Goal: Task Accomplishment & Management: Use online tool/utility

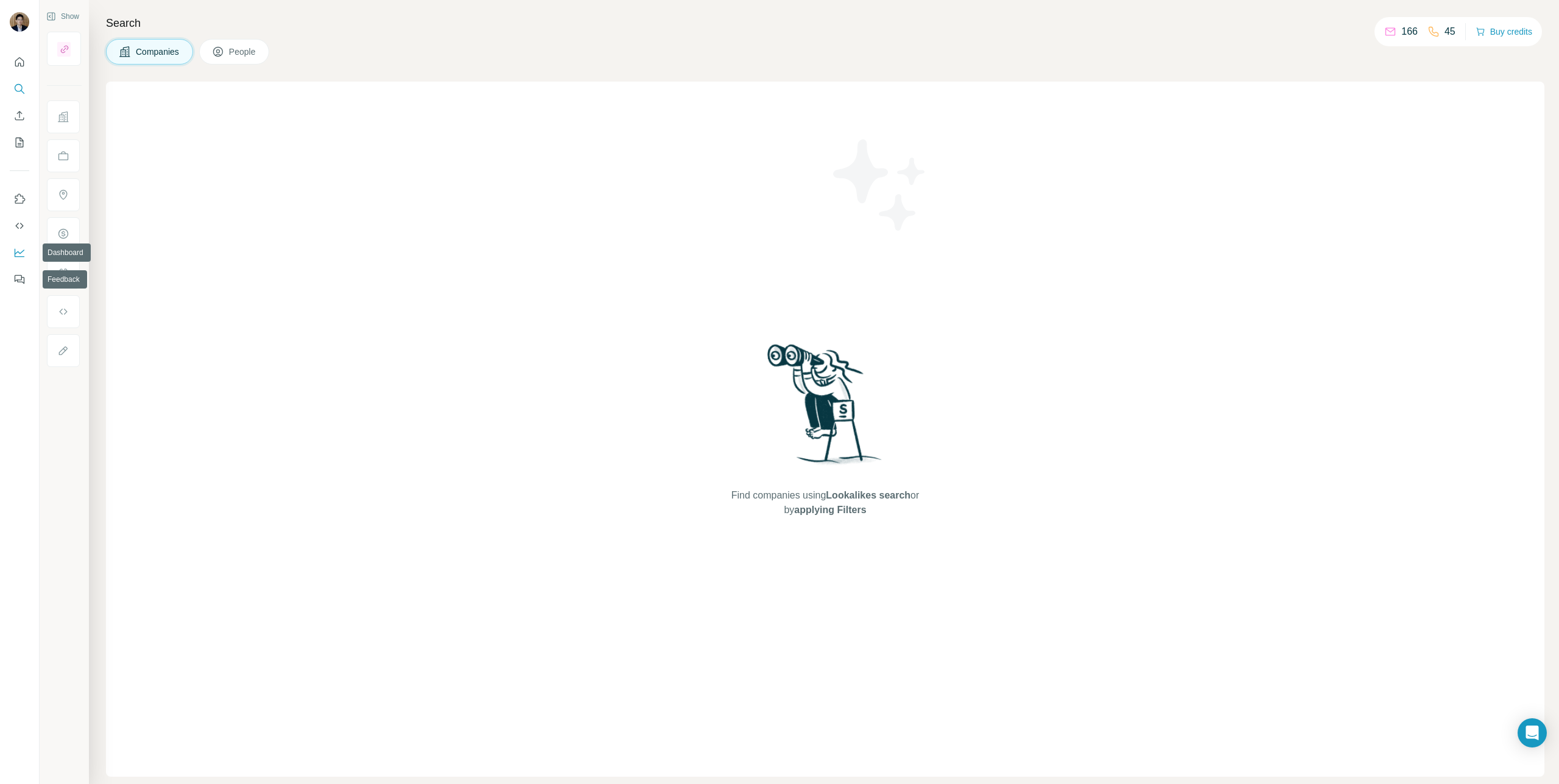
click at [16, 252] on icon "Dashboard" at bounding box center [19, 252] width 12 height 12
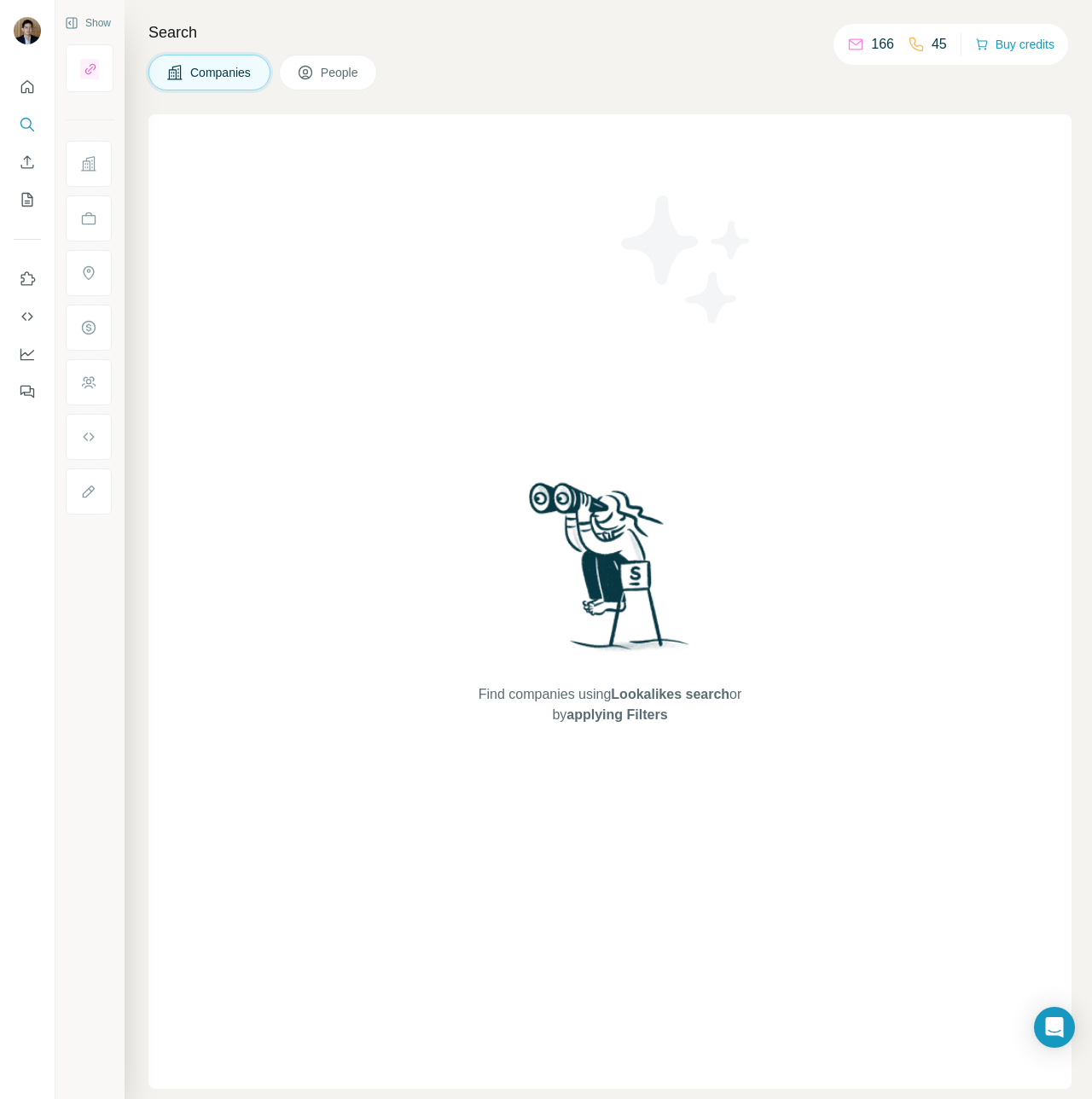
click at [360, 77] on span "People" at bounding box center [340, 72] width 39 height 17
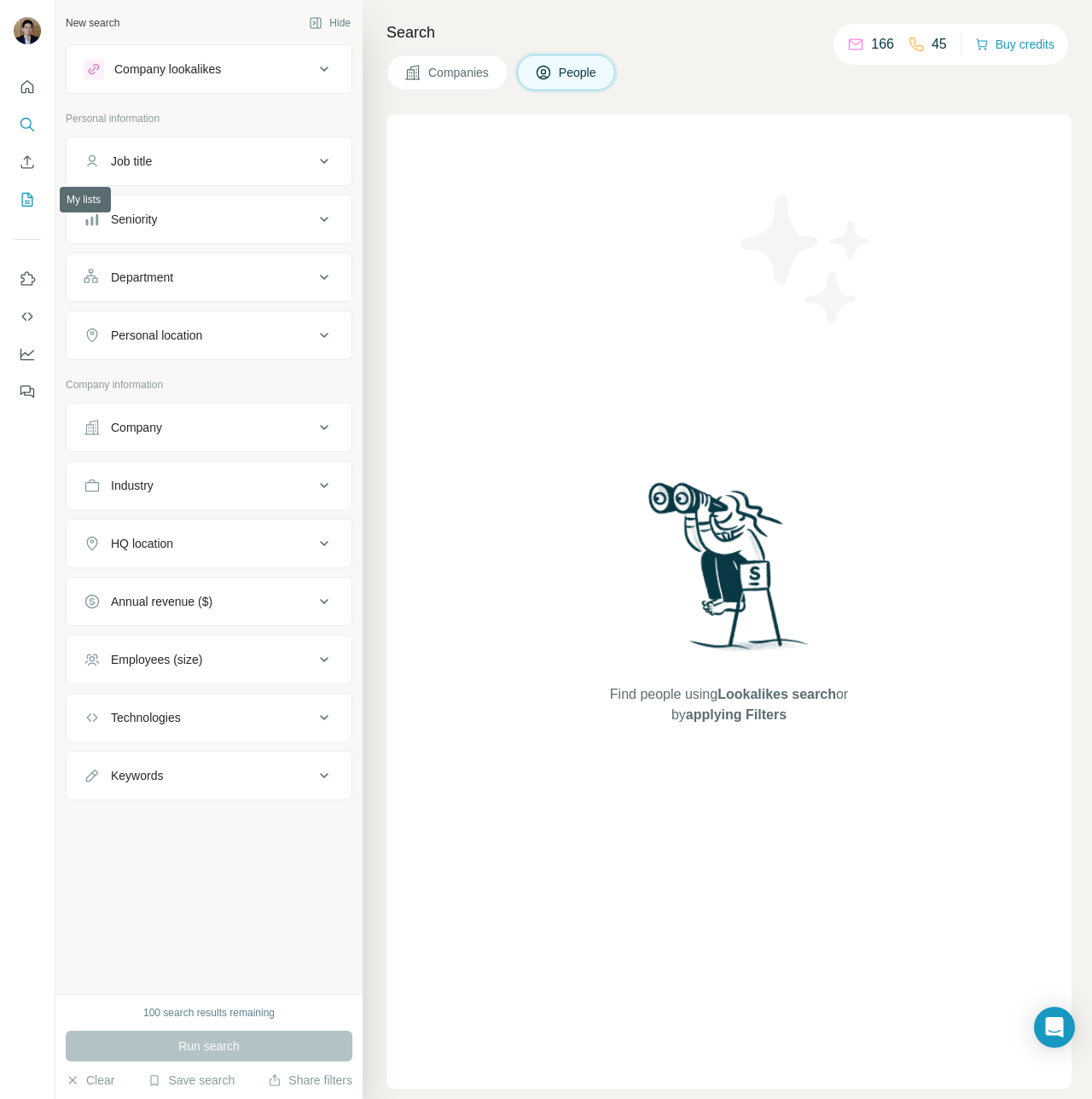
click at [25, 190] on button "My lists" at bounding box center [27, 199] width 27 height 31
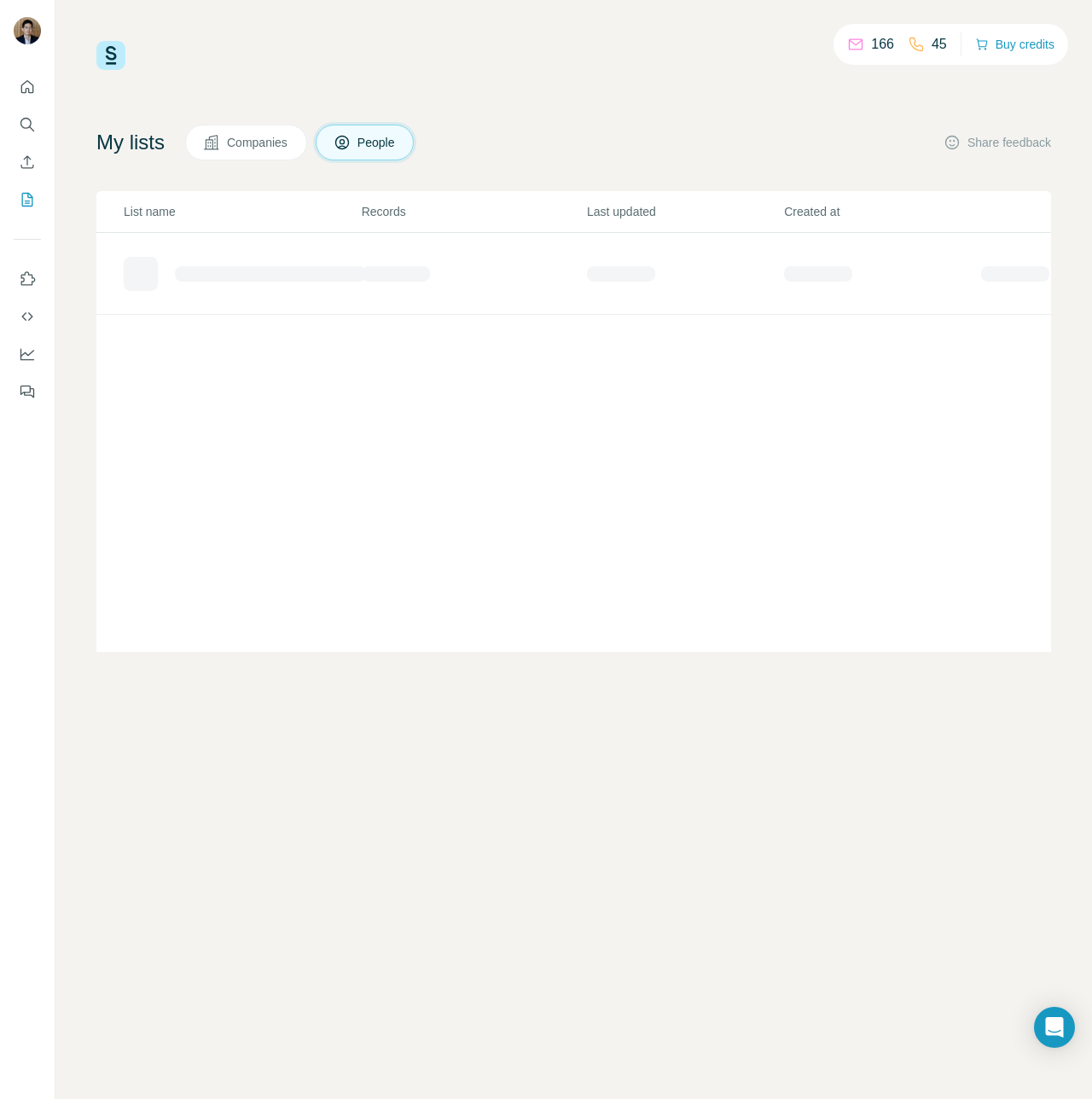
click at [508, 151] on div "My lists Companies People Share feedback" at bounding box center [574, 142] width 955 height 36
click at [804, 155] on div "My lists Companies People Share feedback" at bounding box center [574, 142] width 955 height 36
click at [793, 160] on div "My lists Companies People Share feedback List name Records Last updated Created…" at bounding box center [574, 388] width 955 height 527
drag, startPoint x: 187, startPoint y: 271, endPoint x: 436, endPoint y: 622, distance: 430.4
click at [436, 622] on div "List name Records Last updated Created at" at bounding box center [574, 421] width 955 height 460
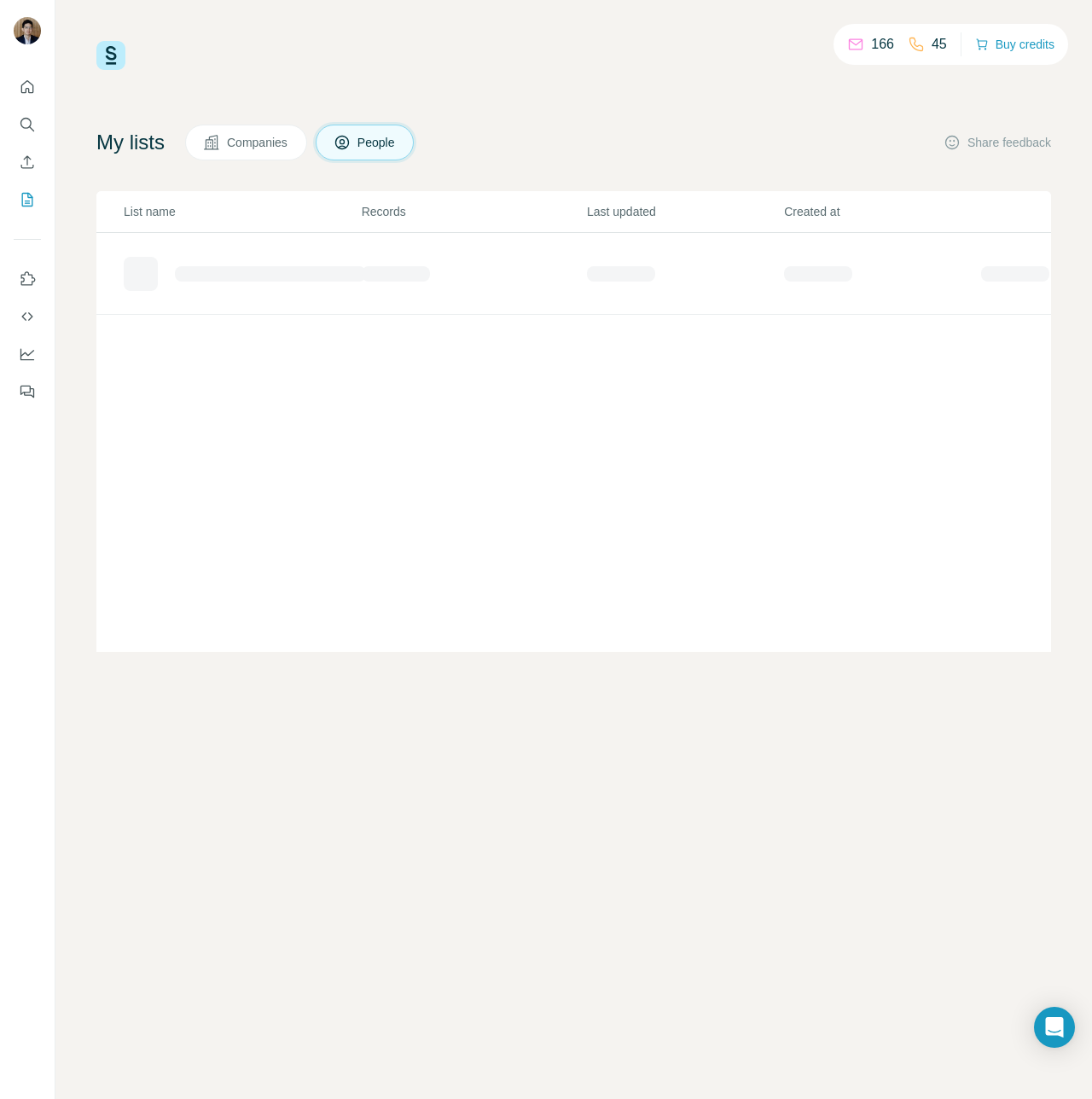
drag, startPoint x: 436, startPoint y: 622, endPoint x: 301, endPoint y: 442, distance: 225.0
click at [436, 622] on div "List name Records Last updated Created at" at bounding box center [574, 421] width 955 height 460
click at [25, 164] on icon "Enrich CSV" at bounding box center [27, 161] width 17 height 17
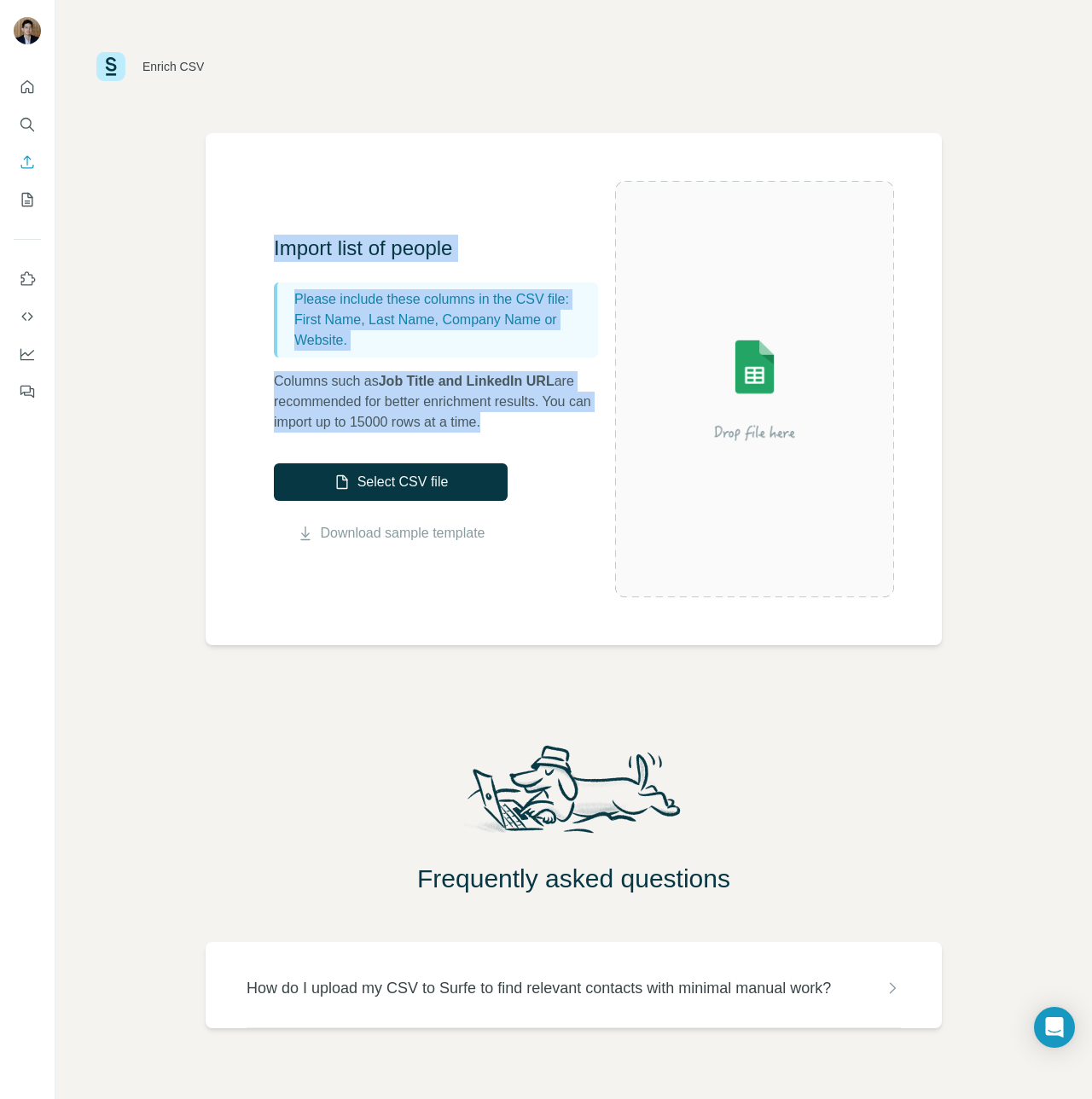
drag, startPoint x: 451, startPoint y: 159, endPoint x: 546, endPoint y: 418, distance: 275.9
click at [546, 418] on div "Import list of people Please include these columns in the CSV file: First Name,…" at bounding box center [573, 390] width 736 height 512
click at [546, 418] on p "Columns such as Job Title and LinkedIn URL are recommended for better enrichmen…" at bounding box center [444, 403] width 342 height 62
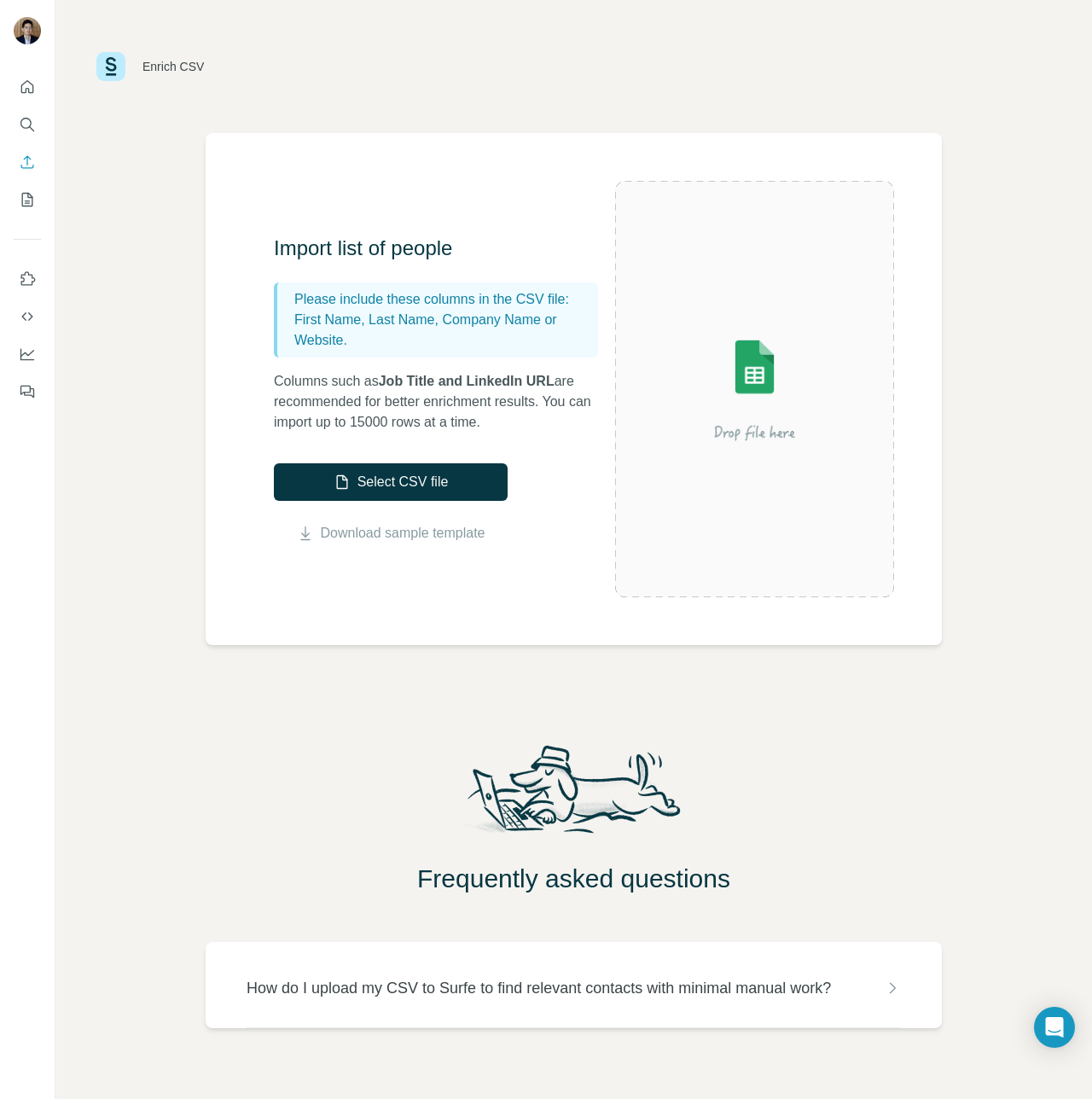
click at [550, 421] on p "Columns such as Job Title and LinkedIn URL are recommended for better enrichmen…" at bounding box center [444, 403] width 342 height 62
click at [33, 201] on icon "My lists" at bounding box center [27, 200] width 11 height 14
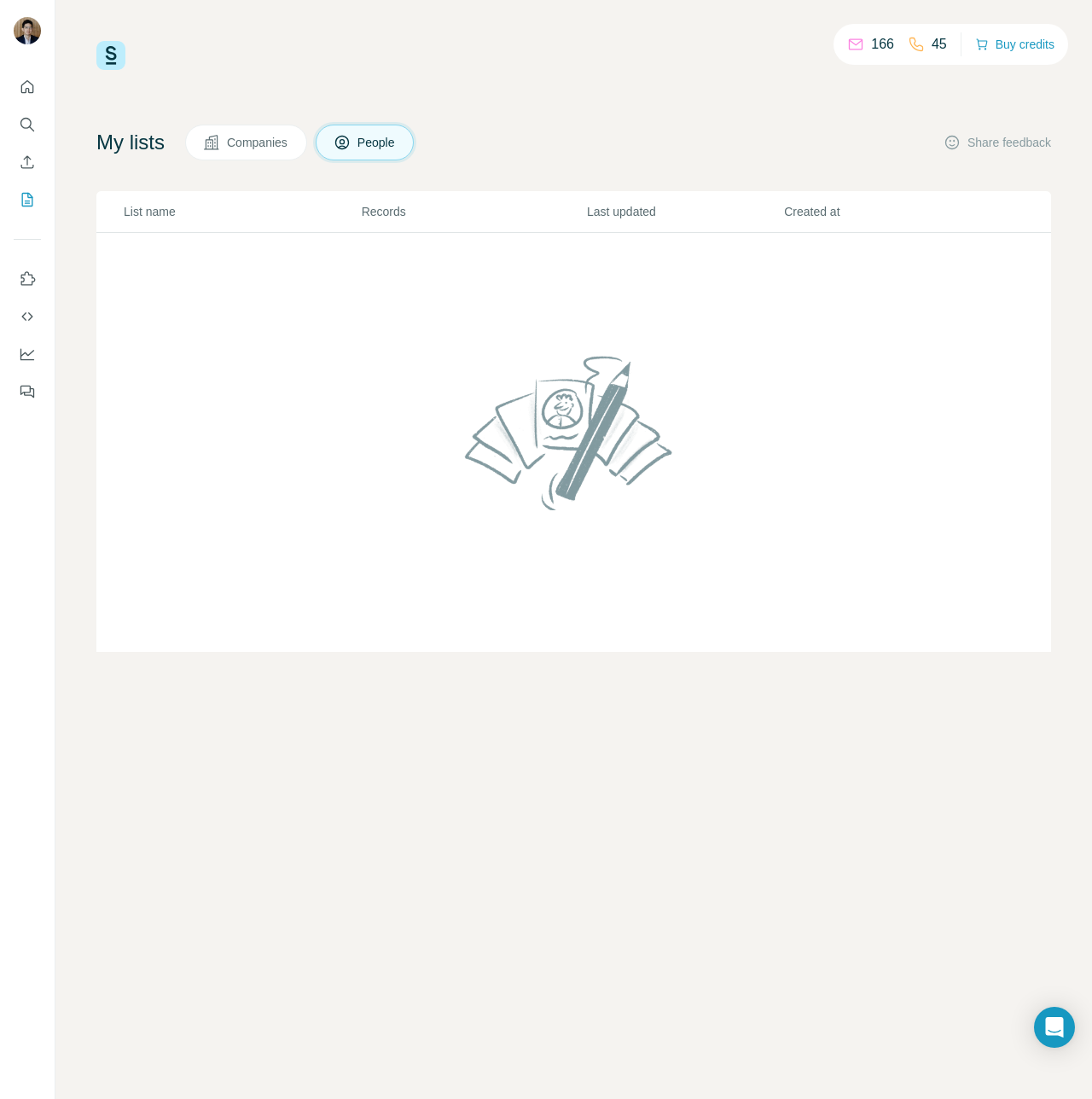
click at [520, 177] on div "My lists Companies People Share feedback List name Records Last updated Created…" at bounding box center [574, 388] width 955 height 527
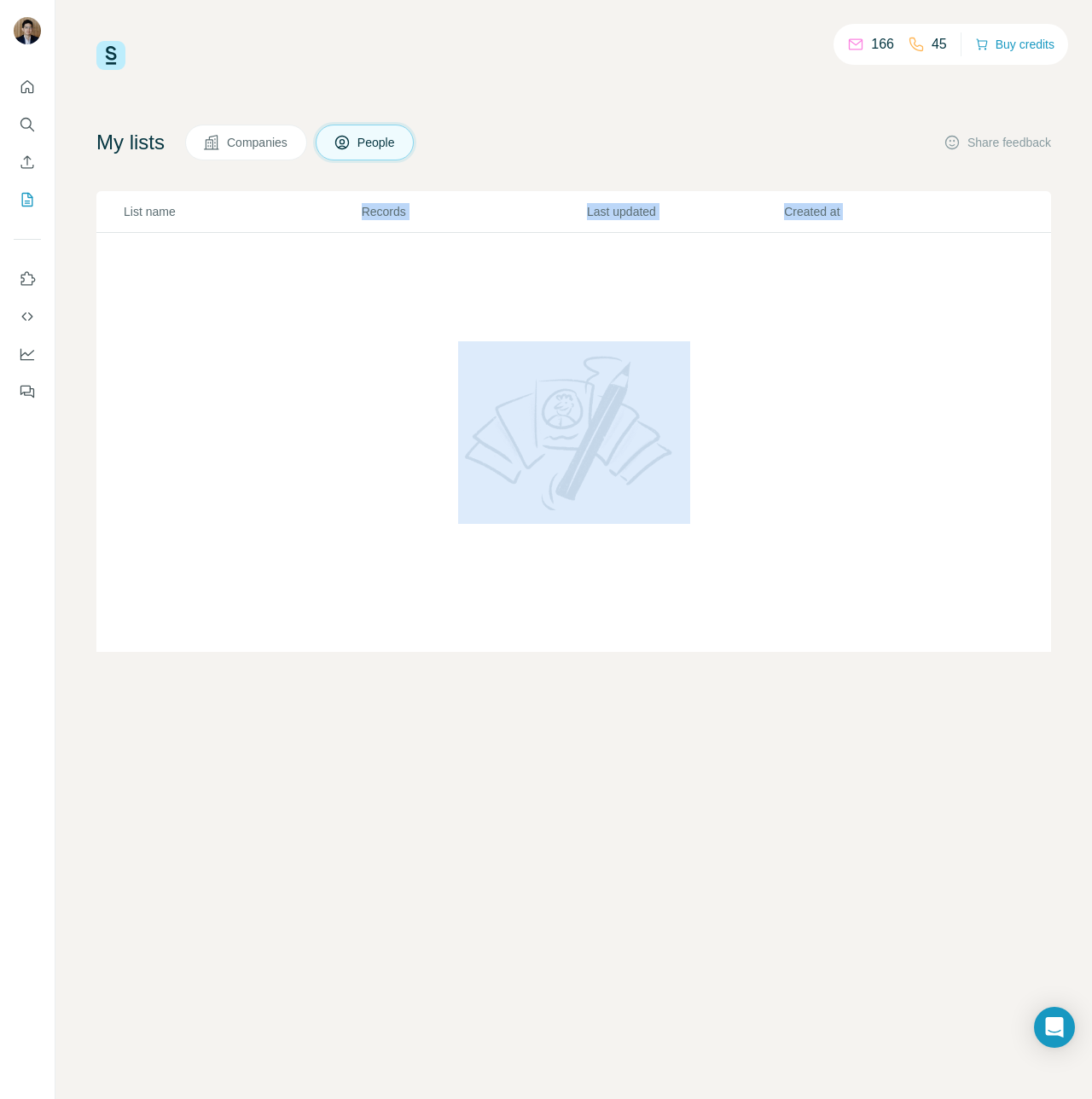
drag, startPoint x: 504, startPoint y: 204, endPoint x: 466, endPoint y: 310, distance: 112.6
click at [469, 305] on table "List name Records Last updated Created at" at bounding box center [574, 421] width 955 height 461
click at [466, 310] on td at bounding box center [574, 442] width 955 height 419
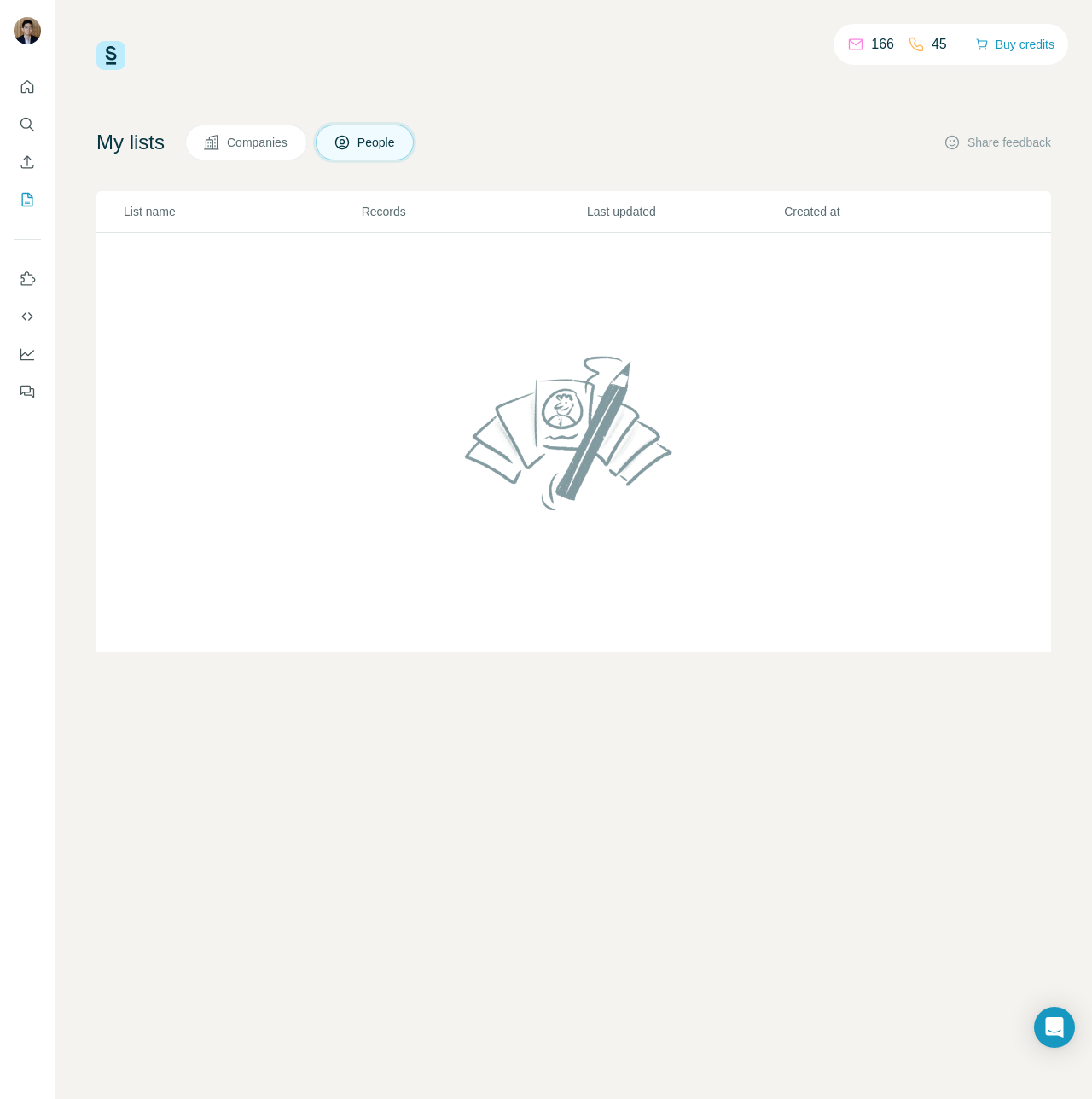
click at [442, 336] on td at bounding box center [574, 442] width 955 height 419
click at [40, 119] on button "Search" at bounding box center [27, 125] width 27 height 31
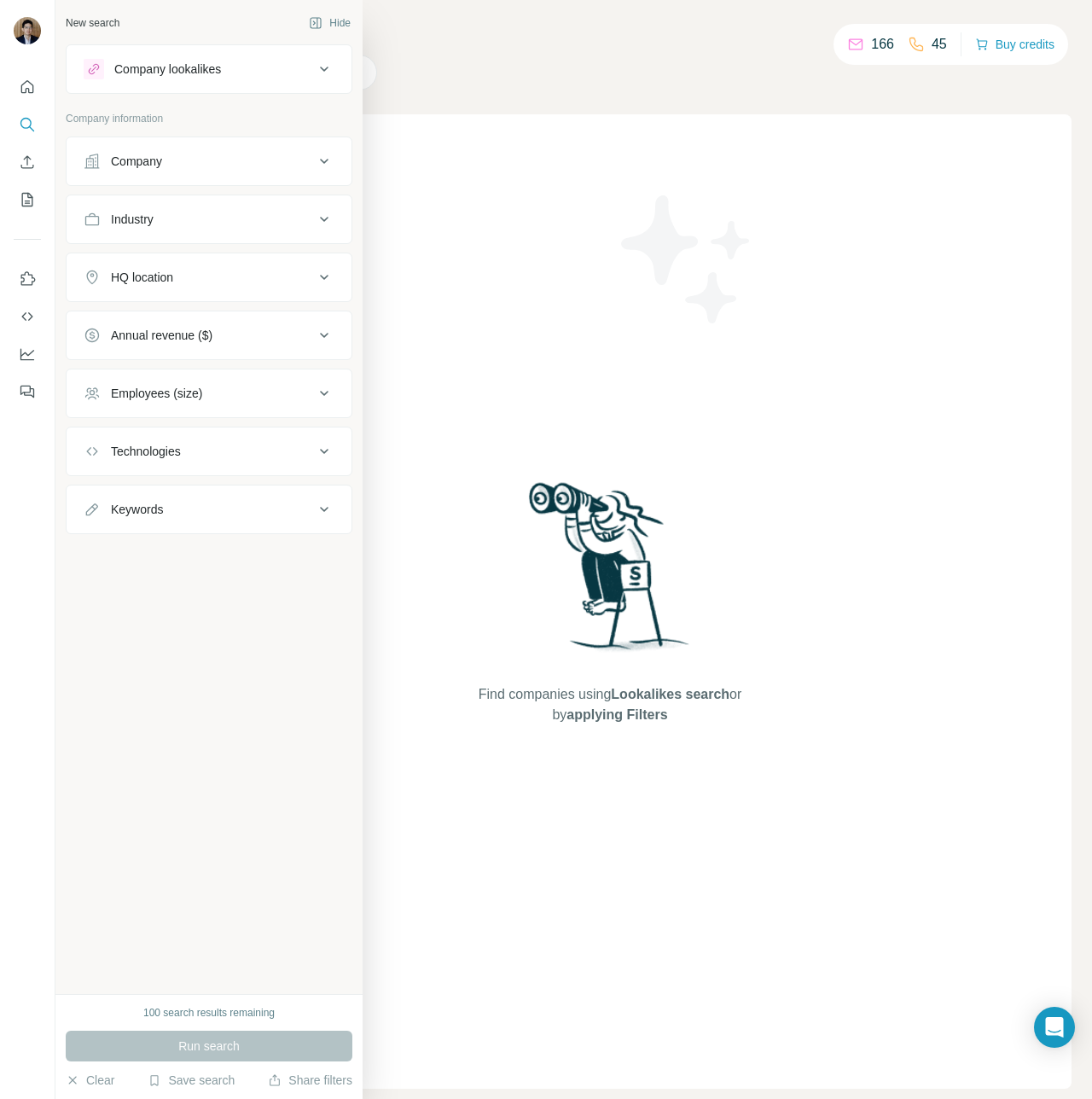
click at [25, 168] on icon "Enrich CSV" at bounding box center [27, 161] width 17 height 17
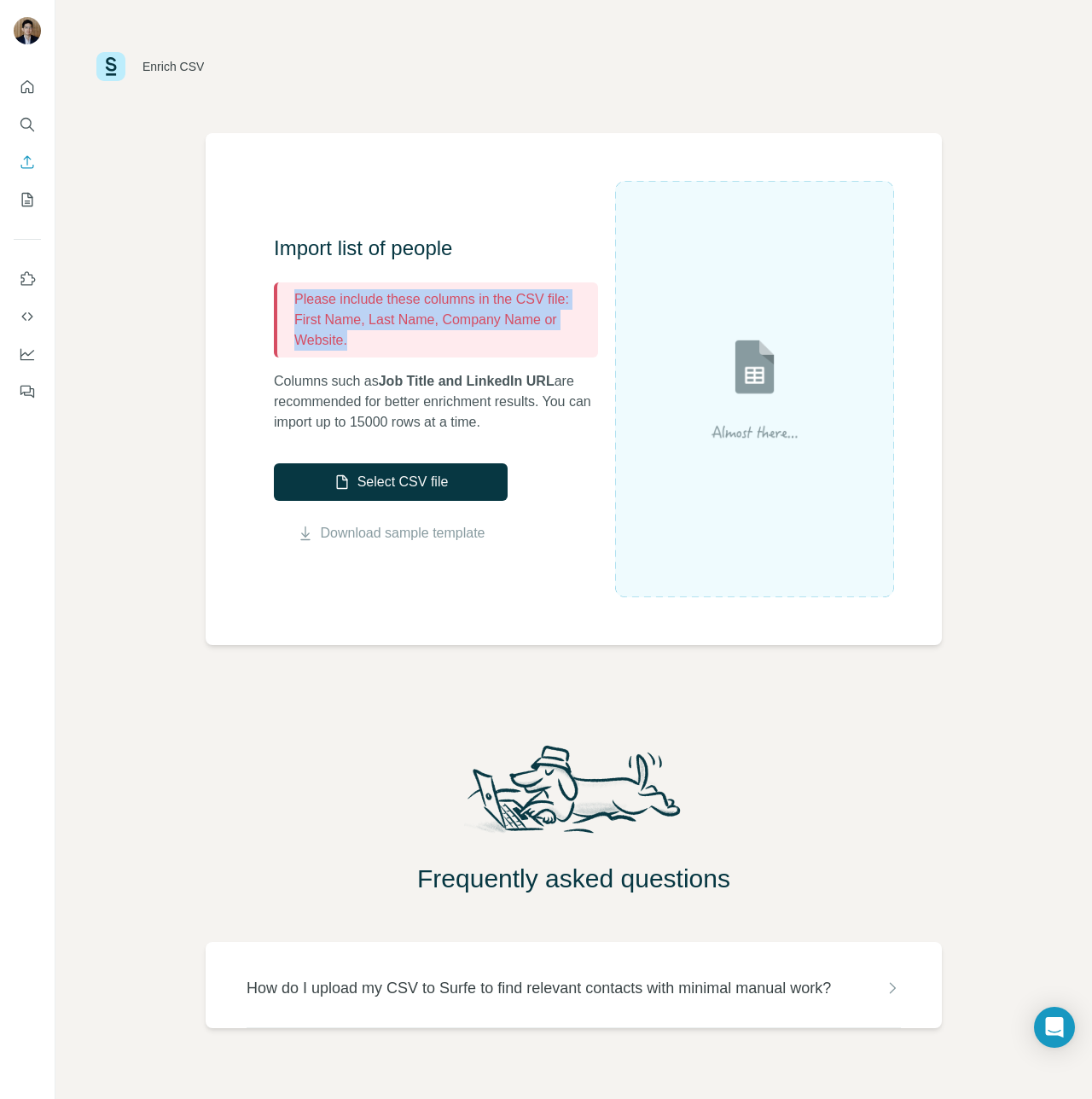
drag, startPoint x: 407, startPoint y: 341, endPoint x: 250, endPoint y: 288, distance: 165.7
click at [250, 288] on div "Import list of people Please include these columns in the CSV file: First Name,…" at bounding box center [573, 390] width 736 height 512
drag, startPoint x: 258, startPoint y: 282, endPoint x: 403, endPoint y: 336, distance: 154.7
click at [403, 336] on div "Import list of people Please include these columns in the CSV file: First Name,…" at bounding box center [573, 390] width 736 height 512
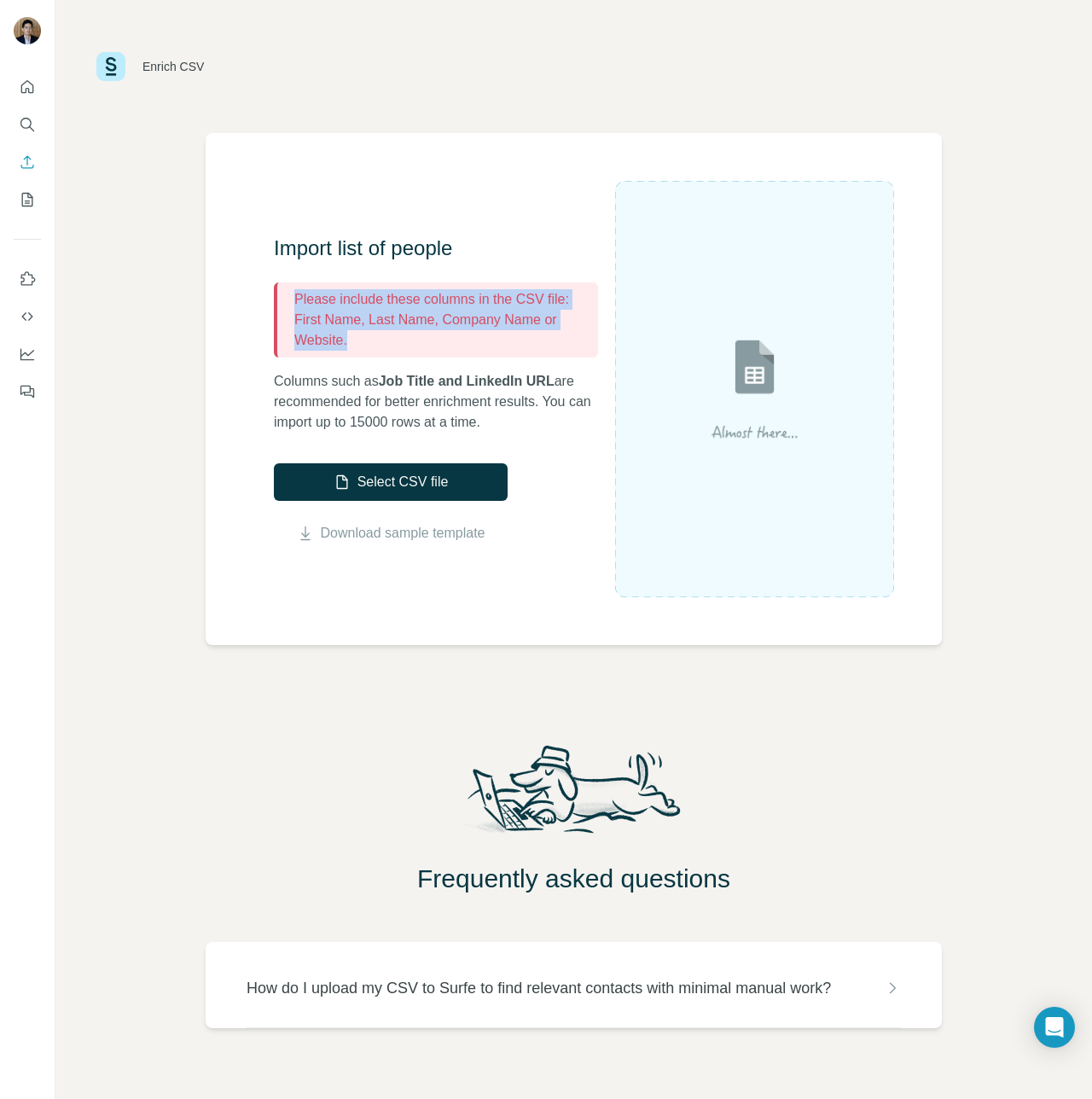
click at [403, 336] on p "First Name, Last Name, Company Name or Website." at bounding box center [442, 330] width 297 height 41
drag, startPoint x: 393, startPoint y: 346, endPoint x: 224, endPoint y: 258, distance: 190.5
click at [224, 258] on div "Import list of people Please include these columns in the CSV file: First Name,…" at bounding box center [573, 390] width 736 height 512
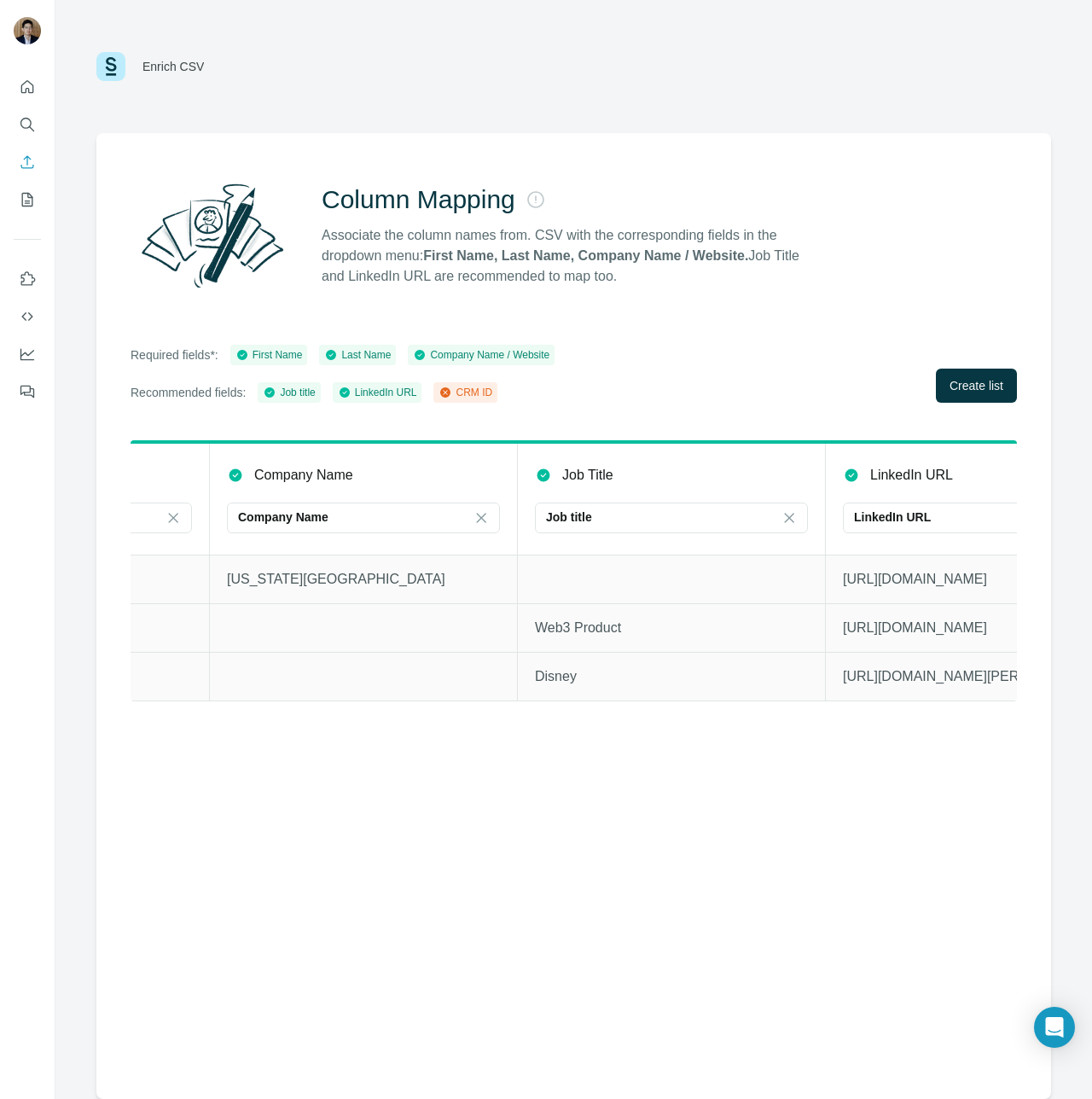
scroll to position [0, 655]
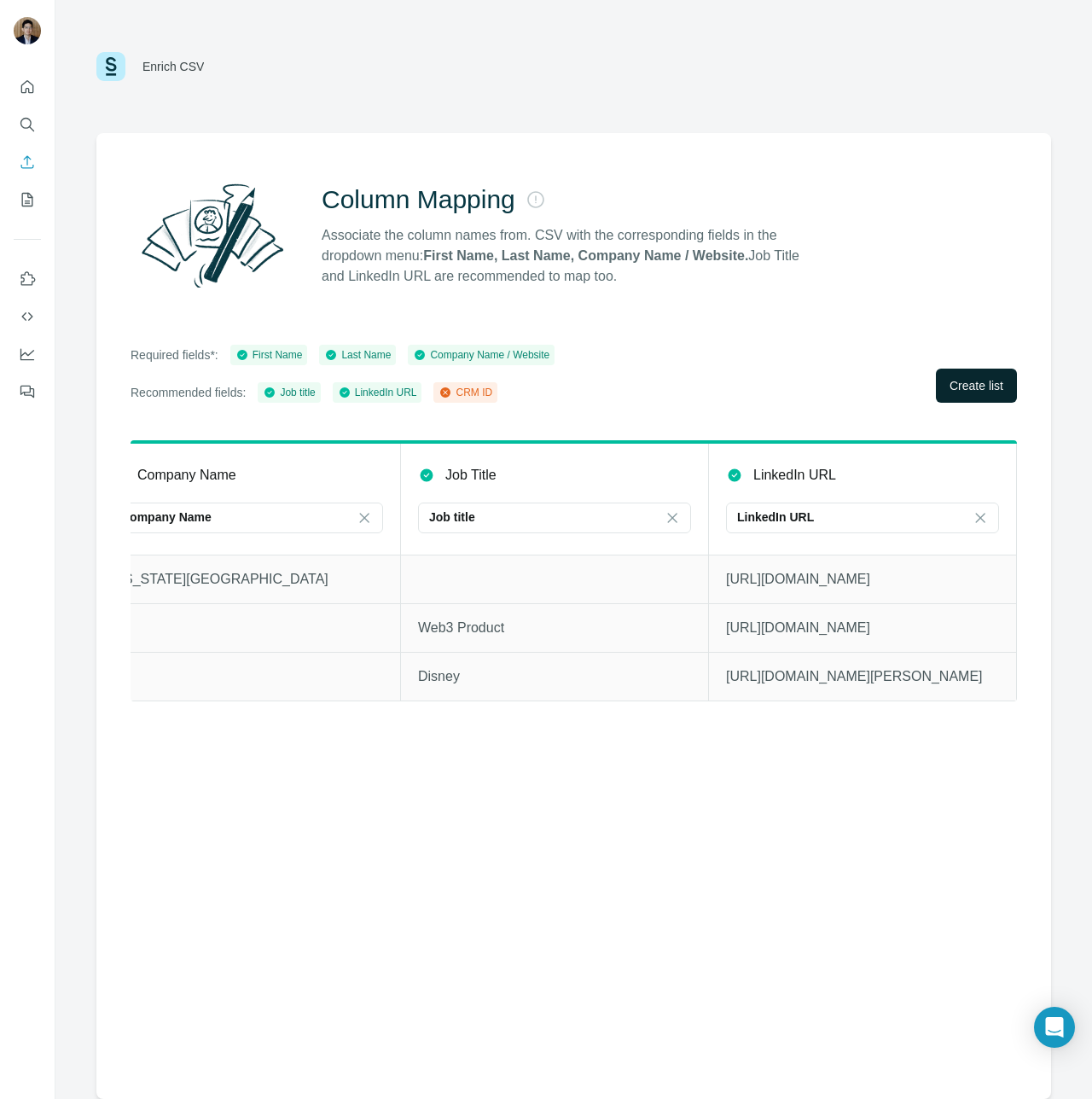
click at [995, 390] on span "Create list" at bounding box center [976, 386] width 54 height 17
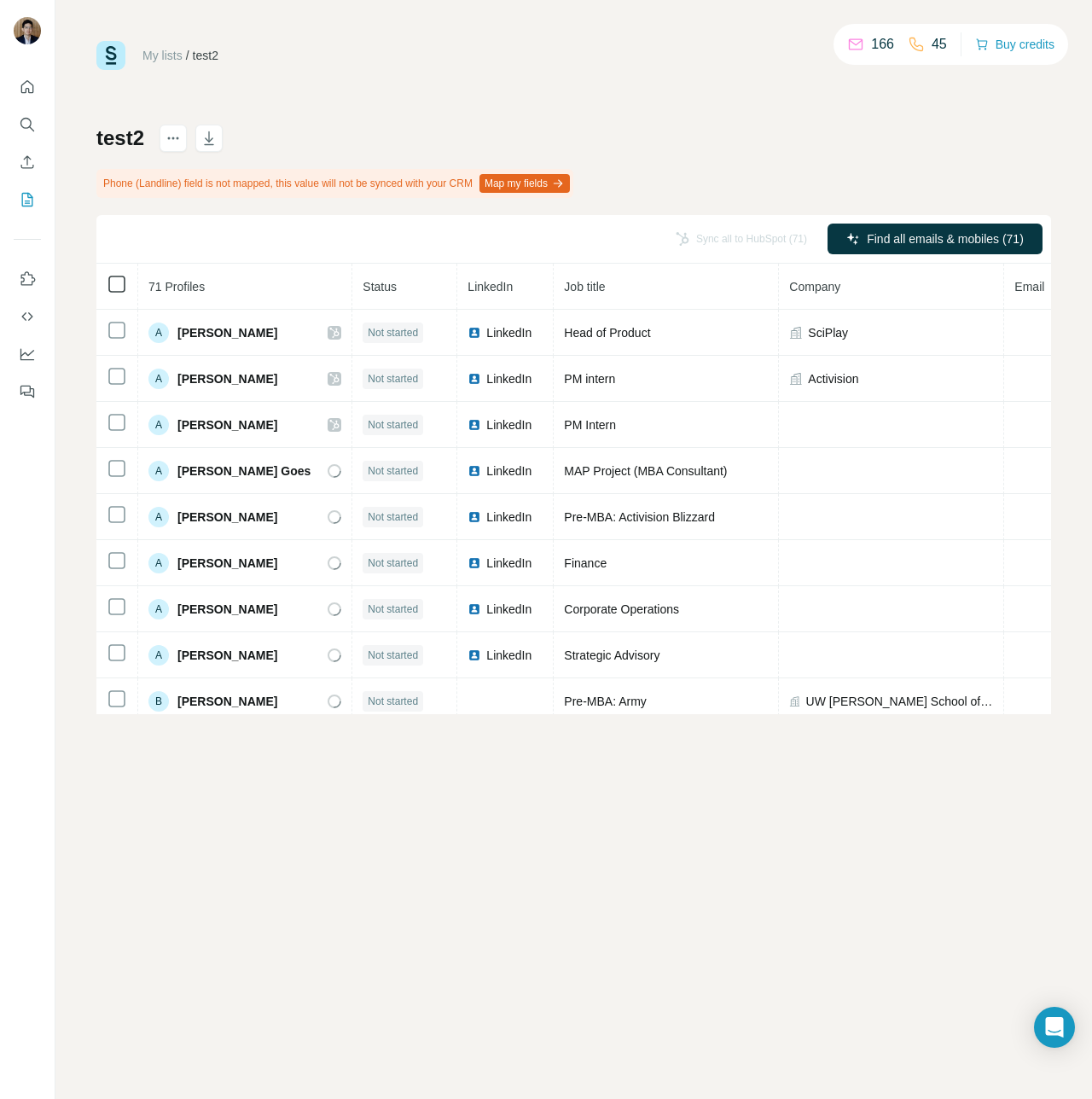
click at [126, 282] on icon at bounding box center [117, 284] width 21 height 21
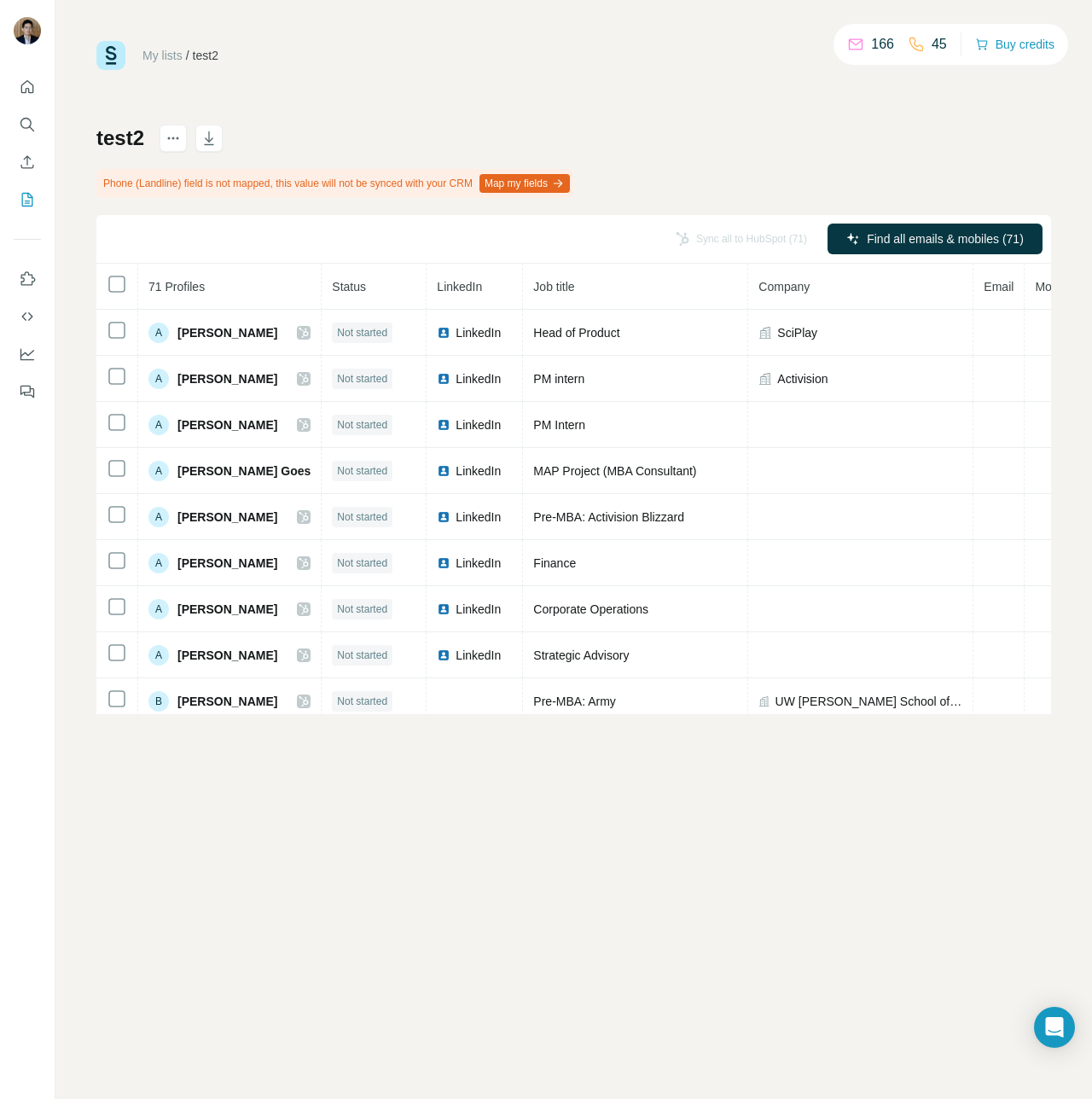
click at [540, 78] on div "My lists / test2 166 45 Buy credits test2 Phone (Landline) field is not mapped,…" at bounding box center [574, 378] width 955 height 674
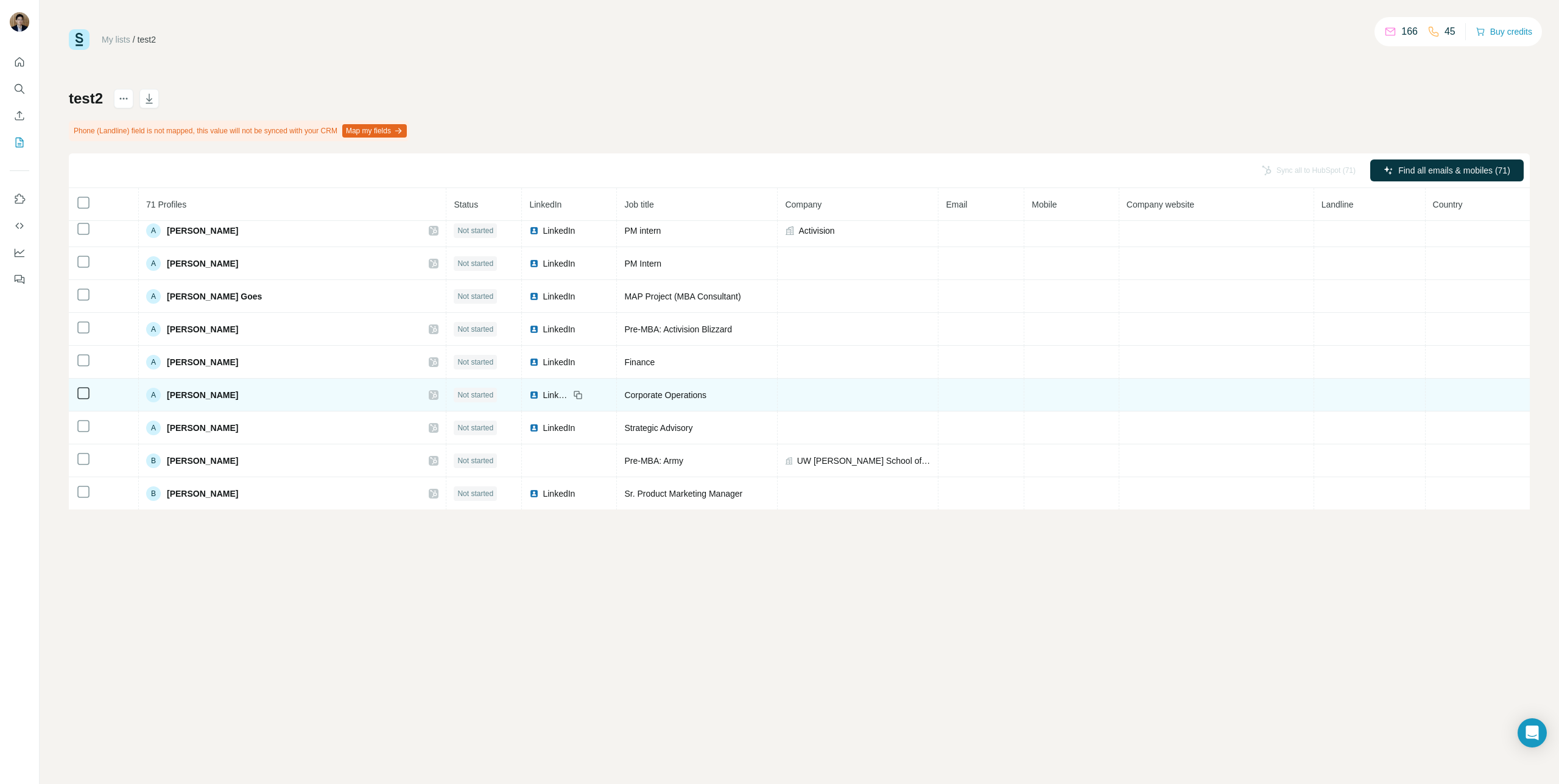
scroll to position [41, 0]
click at [83, 402] on td at bounding box center [104, 394] width 70 height 33
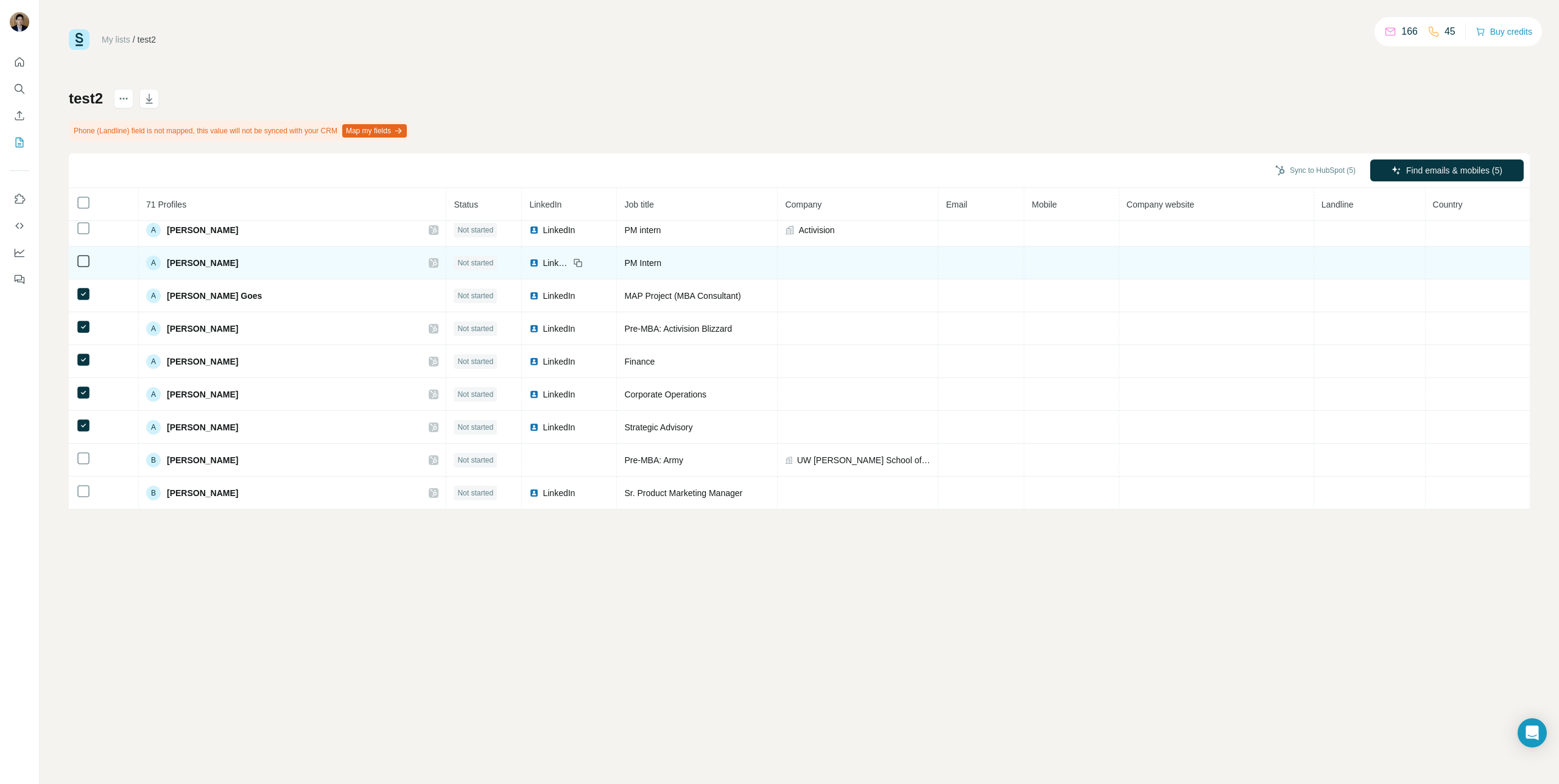
click at [81, 274] on td at bounding box center [104, 263] width 70 height 33
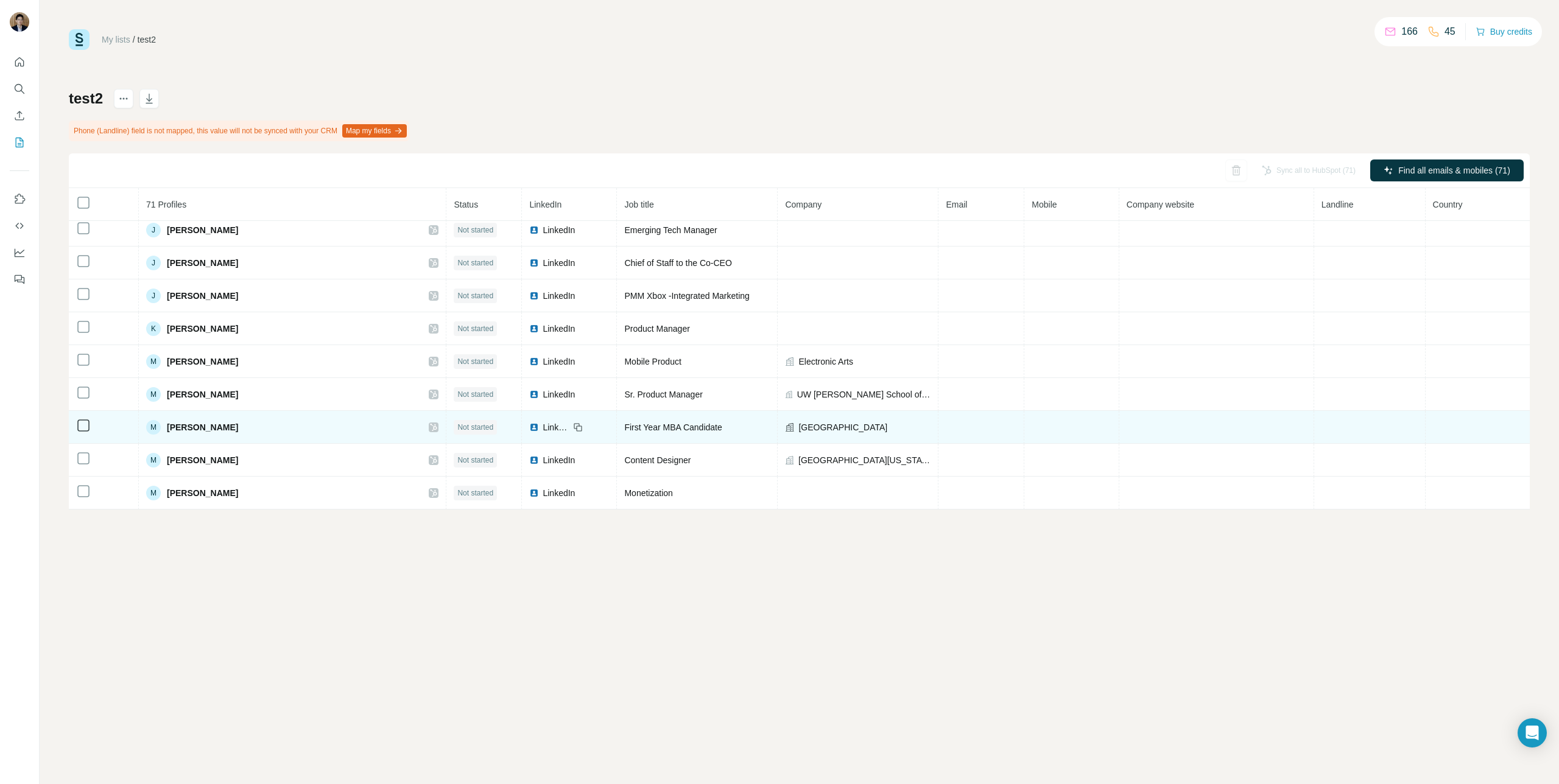
scroll to position [1239, 0]
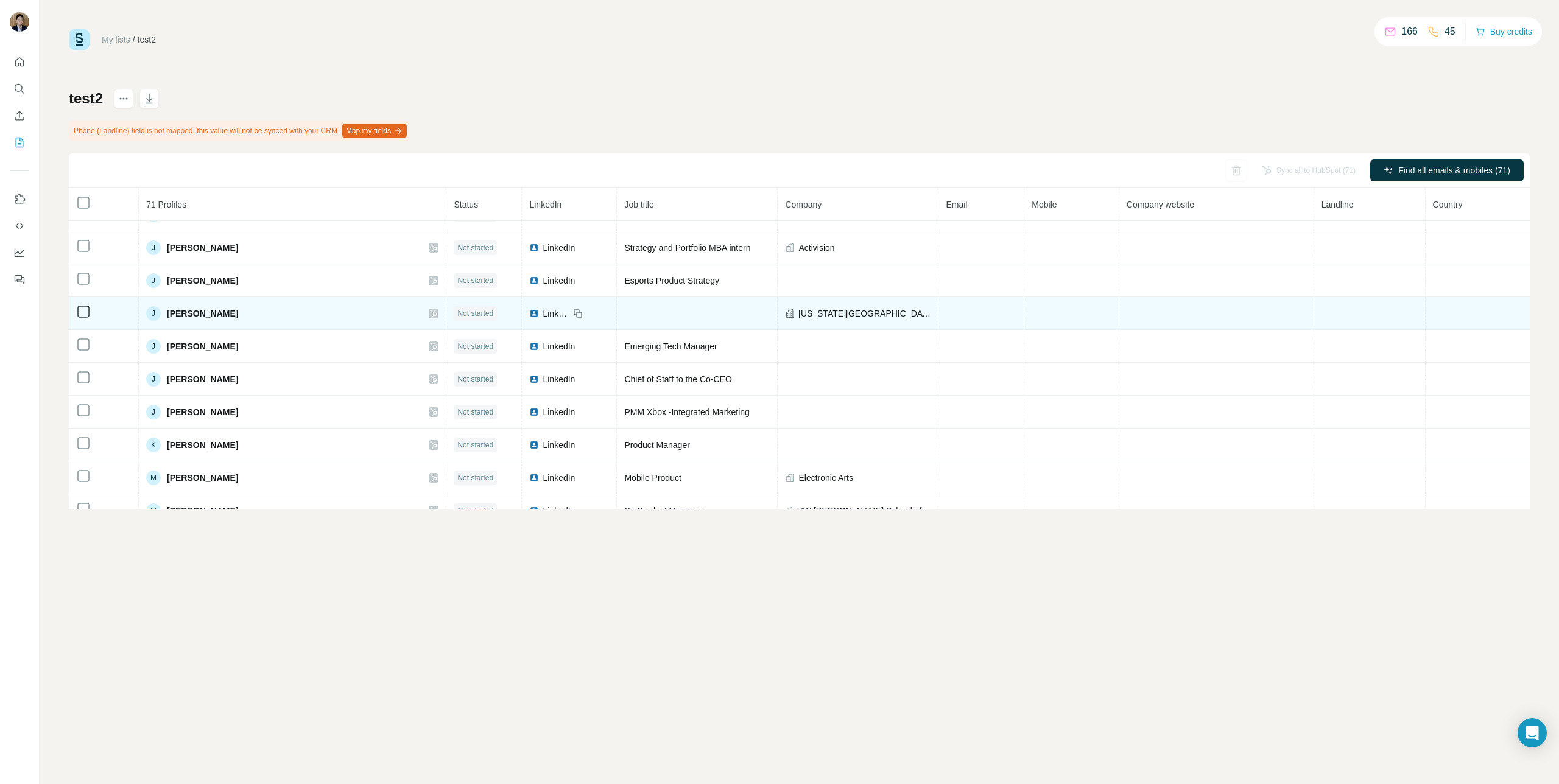
click at [90, 311] on icon at bounding box center [83, 311] width 15 height 15
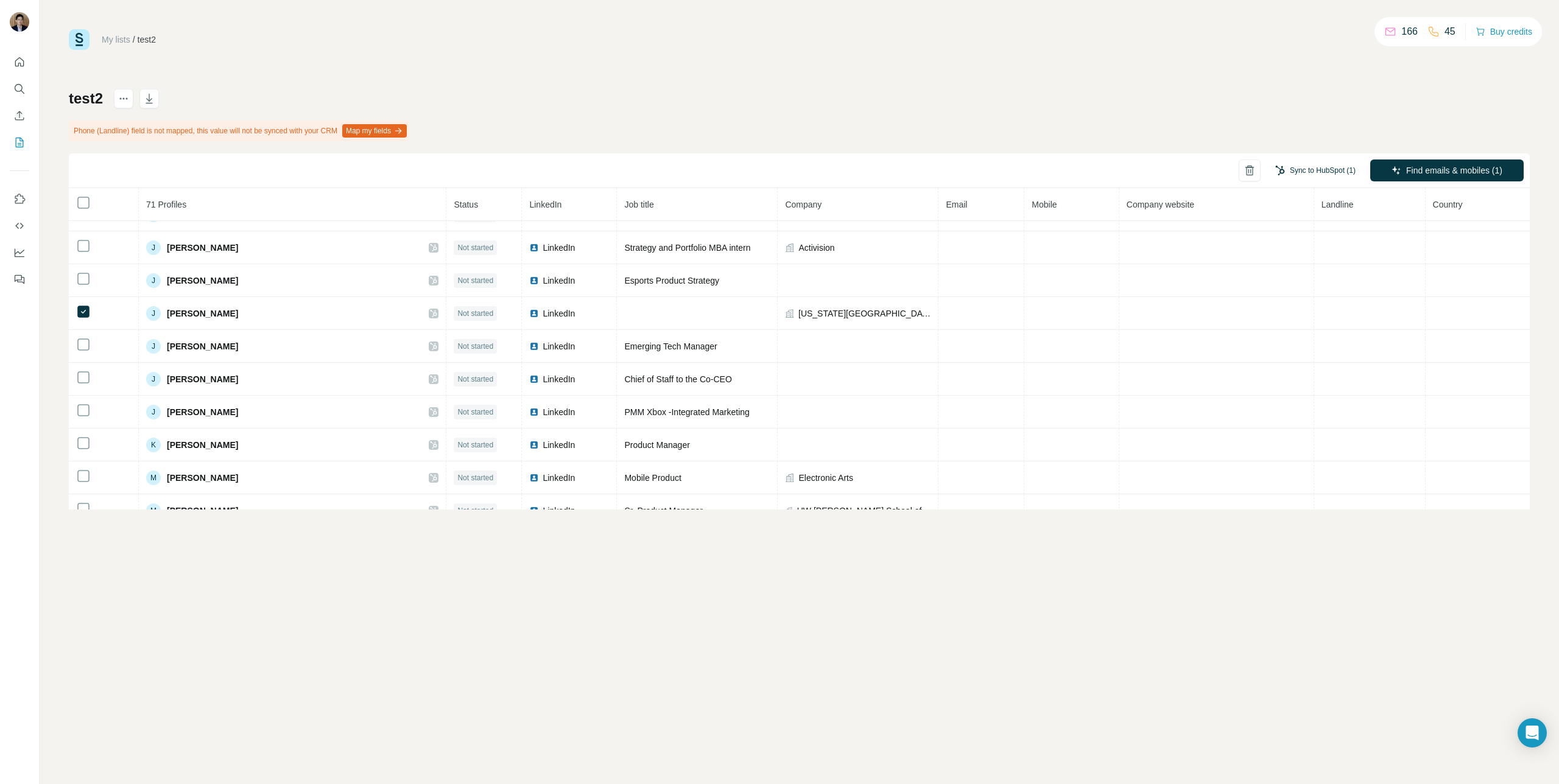
click at [779, 171] on button "Sync to HubSpot (1)" at bounding box center [1315, 171] width 97 height 18
click at [779, 264] on button "Sync to HubSpot" at bounding box center [1292, 262] width 135 height 24
click at [733, 138] on div "test2 Phone (Landline) field is not mapped, this value will not be synced with …" at bounding box center [799, 299] width 1462 height 421
click at [779, 168] on button "Sync to HubSpot (1)" at bounding box center [1315, 171] width 97 height 18
click at [779, 264] on button "Sync to HubSpot" at bounding box center [1292, 262] width 135 height 24
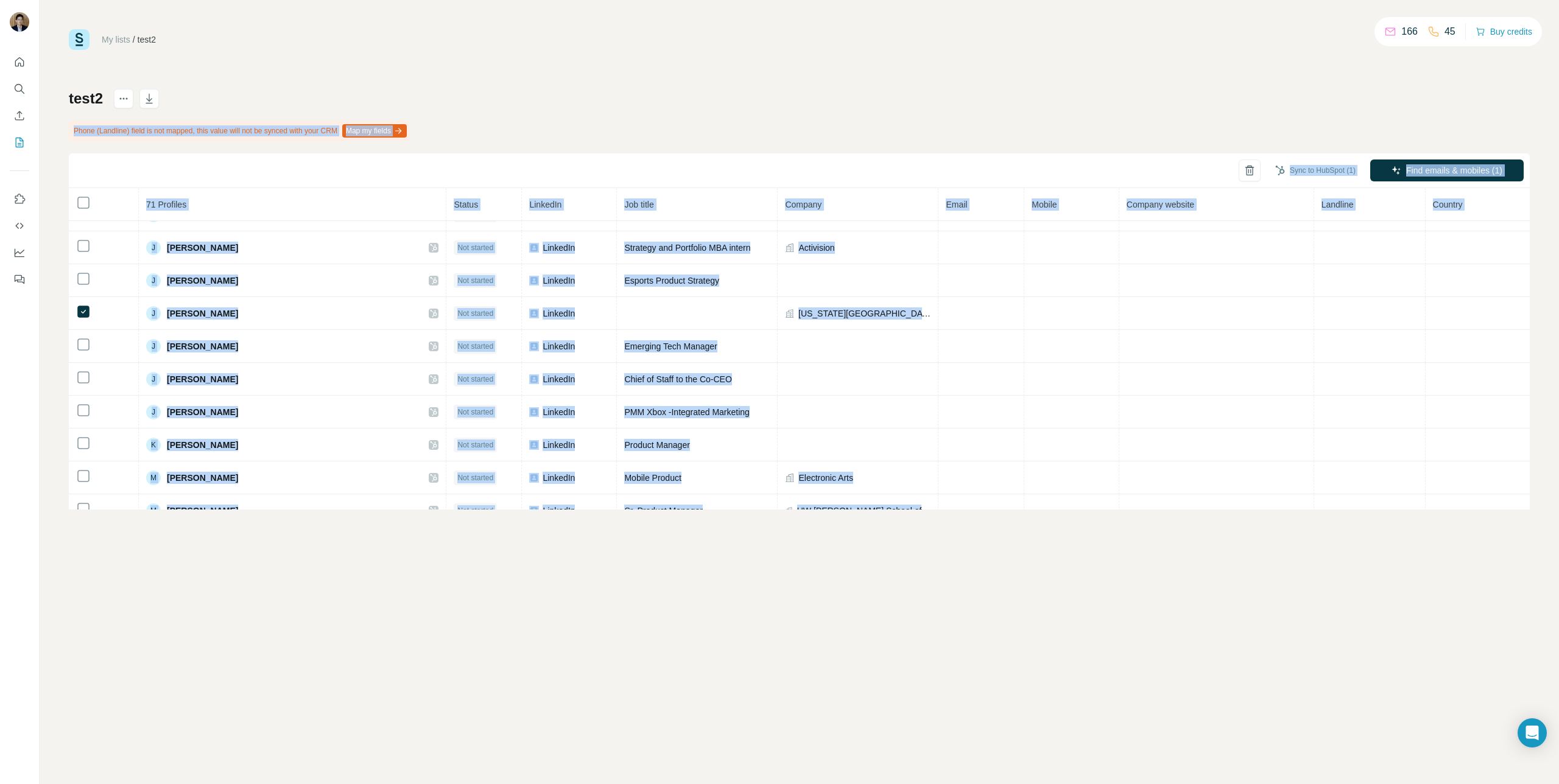
drag, startPoint x: 458, startPoint y: 72, endPoint x: 553, endPoint y: 582, distance: 518.8
click at [553, 582] on div "My lists / test2 166 45 Buy credits test2 Phone (Landline) field is not mapped,…" at bounding box center [799, 392] width 1520 height 784
click at [554, 582] on div "My lists / test2 166 45 Buy credits test2 Phone (Landline) field is not mapped,…" at bounding box center [799, 392] width 1520 height 784
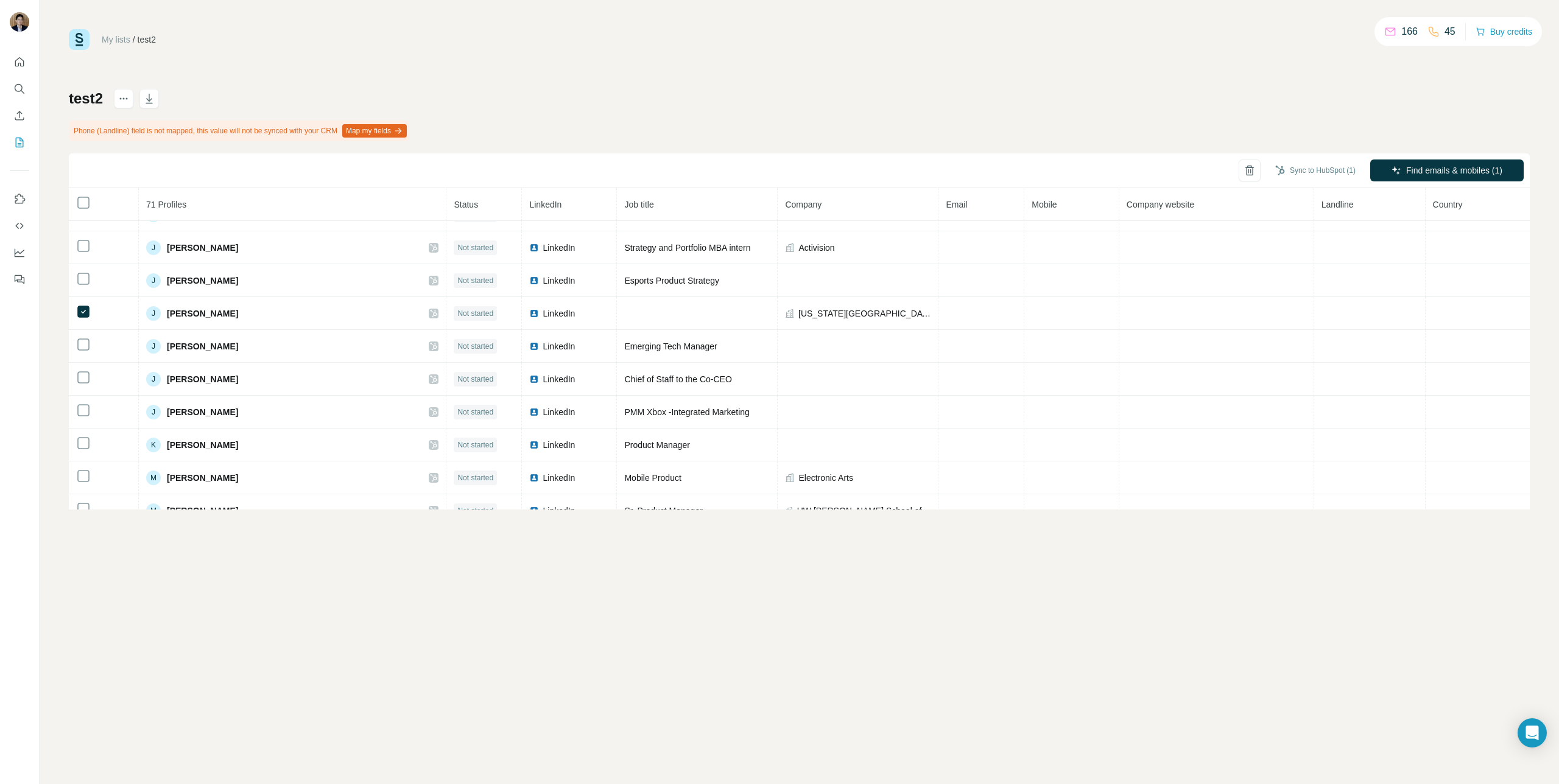
drag, startPoint x: 590, startPoint y: 583, endPoint x: 630, endPoint y: 578, distance: 40.3
click at [630, 578] on div "My lists / test2 166 45 Buy credits test2 Phone (Landline) field is not mapped,…" at bounding box center [799, 392] width 1520 height 784
click at [373, 105] on div "test2 Phone (Landline) field is not mapped, this value will not be synced with …" at bounding box center [799, 299] width 1462 height 421
click at [19, 195] on icon "Use Surfe on LinkedIn" at bounding box center [20, 198] width 11 height 10
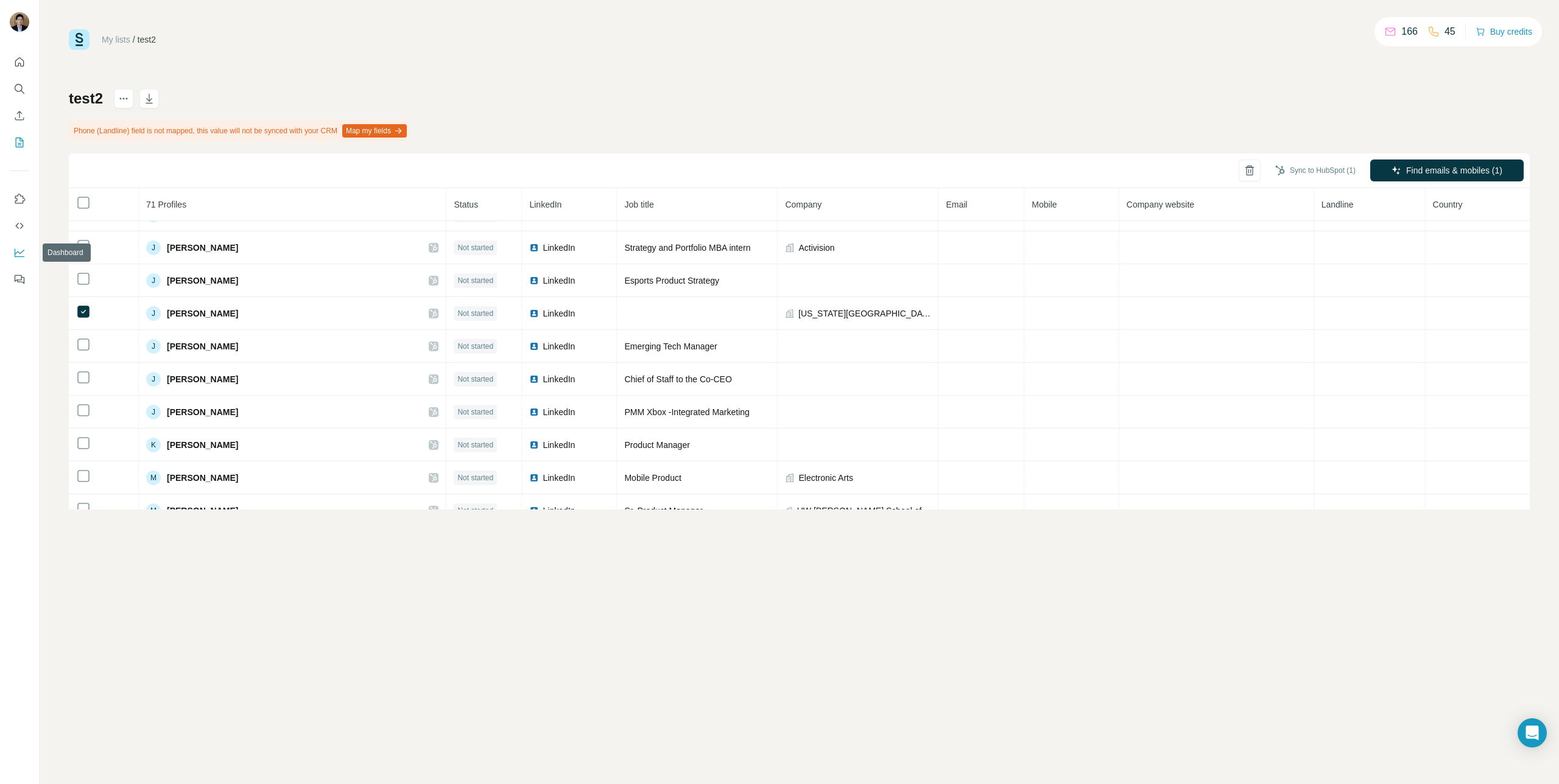
click at [19, 252] on icon "Dashboard" at bounding box center [20, 252] width 10 height 5
